Goal: Information Seeking & Learning: Learn about a topic

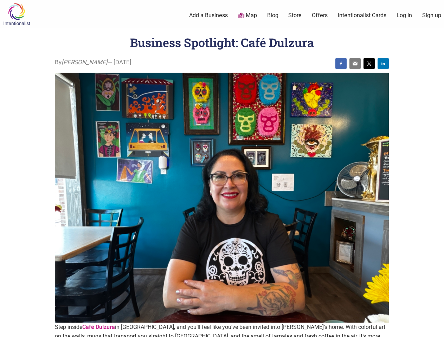
click at [222, 169] on img at bounding box center [222, 198] width 334 height 251
click at [341, 64] on img at bounding box center [341, 64] width 6 height 6
click at [355, 64] on img at bounding box center [355, 64] width 6 height 6
click at [369, 64] on img at bounding box center [369, 64] width 6 height 6
click at [383, 64] on img at bounding box center [383, 64] width 6 height 6
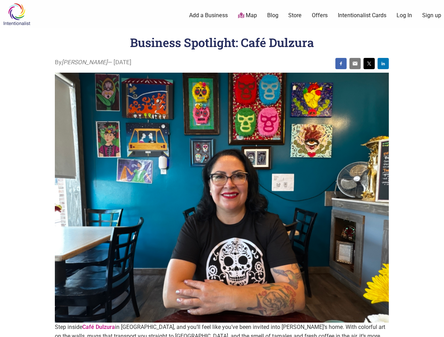
click at [436, 329] on icon at bounding box center [436, 328] width 8 height 9
